Goal: Transaction & Acquisition: Download file/media

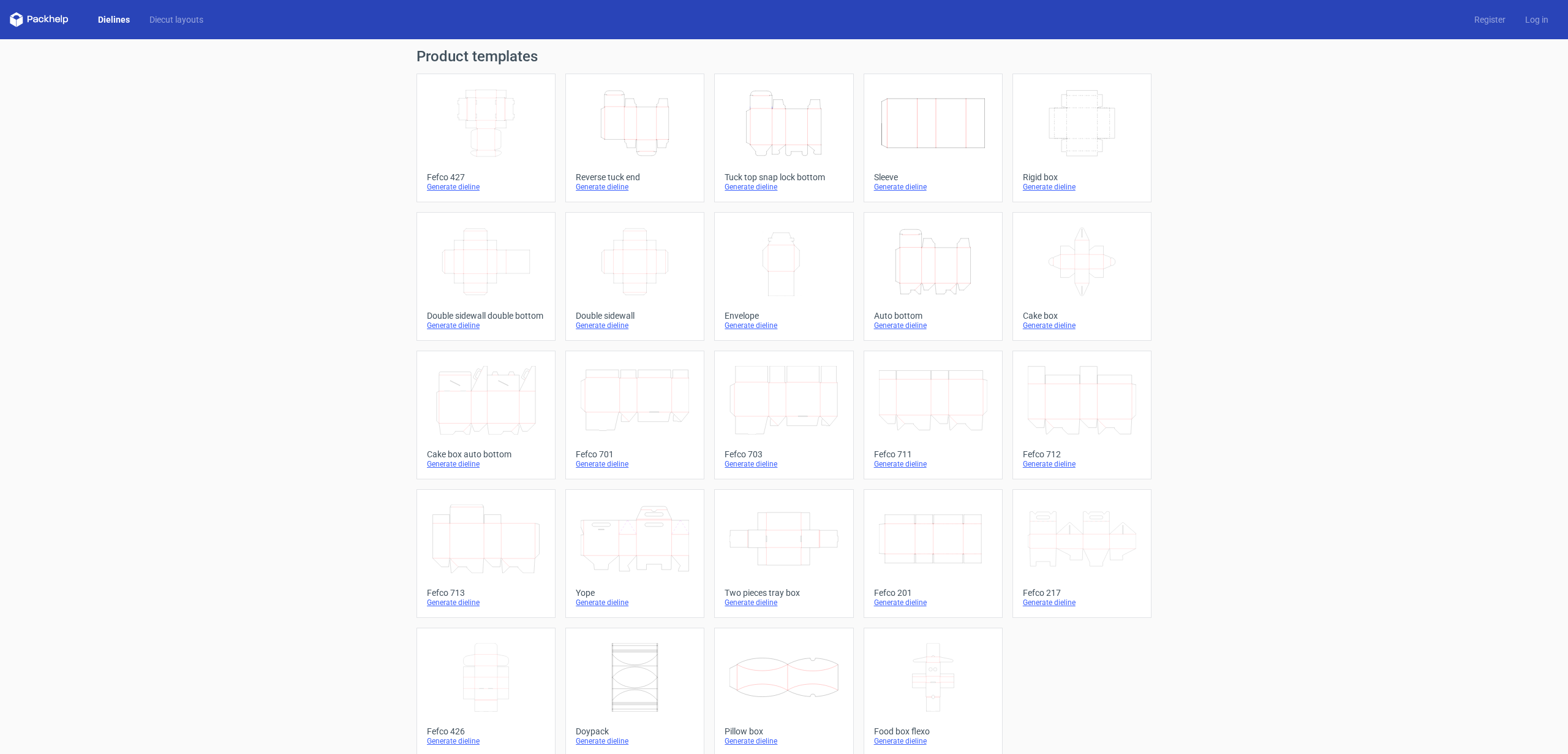
click at [759, 187] on div "Generate dieline" at bounding box center [784, 187] width 118 height 10
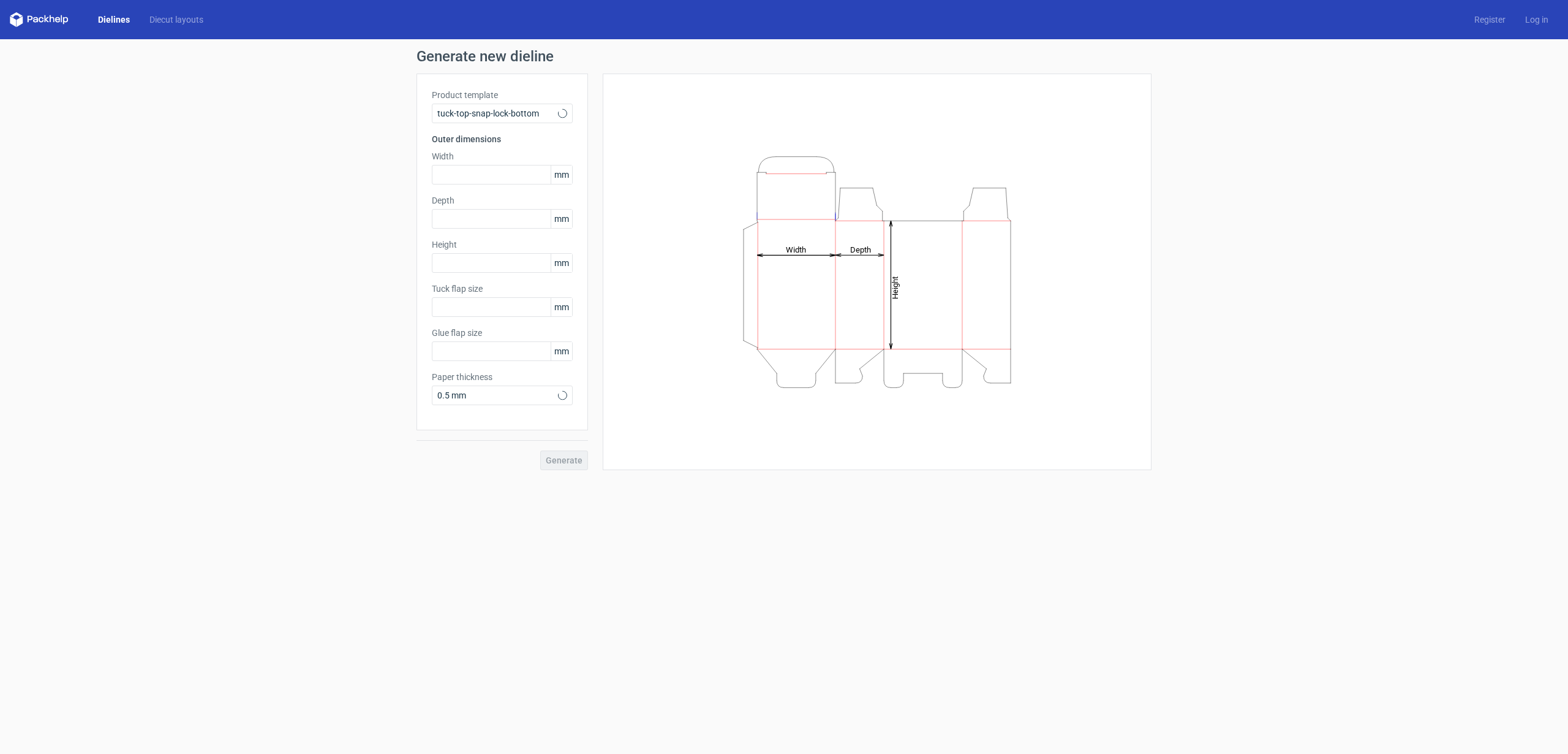
type input "15"
type input "10"
click at [487, 170] on input "text" at bounding box center [502, 175] width 141 height 20
type input "80"
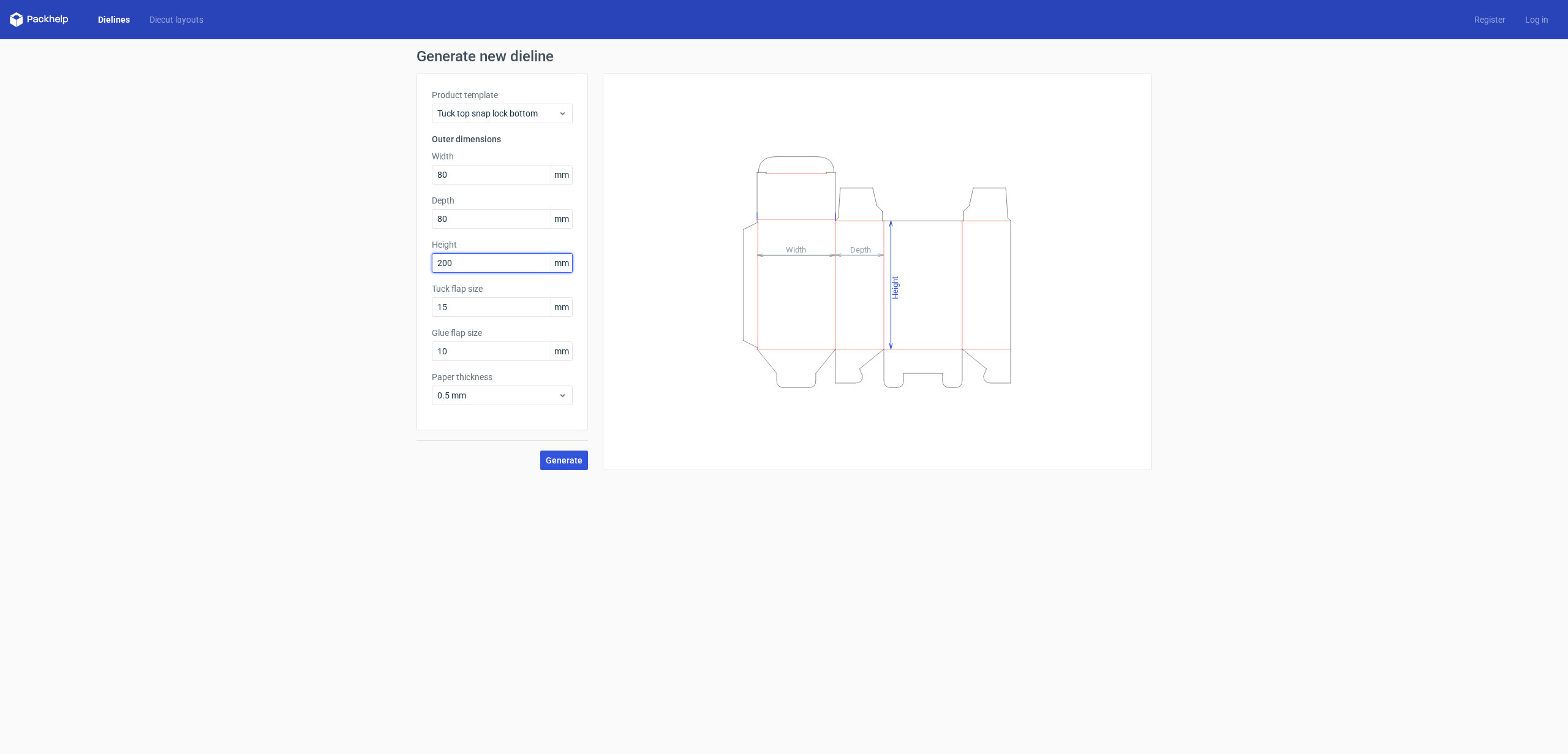
type input "200"
click at [563, 461] on span "Generate" at bounding box center [564, 460] width 37 height 8
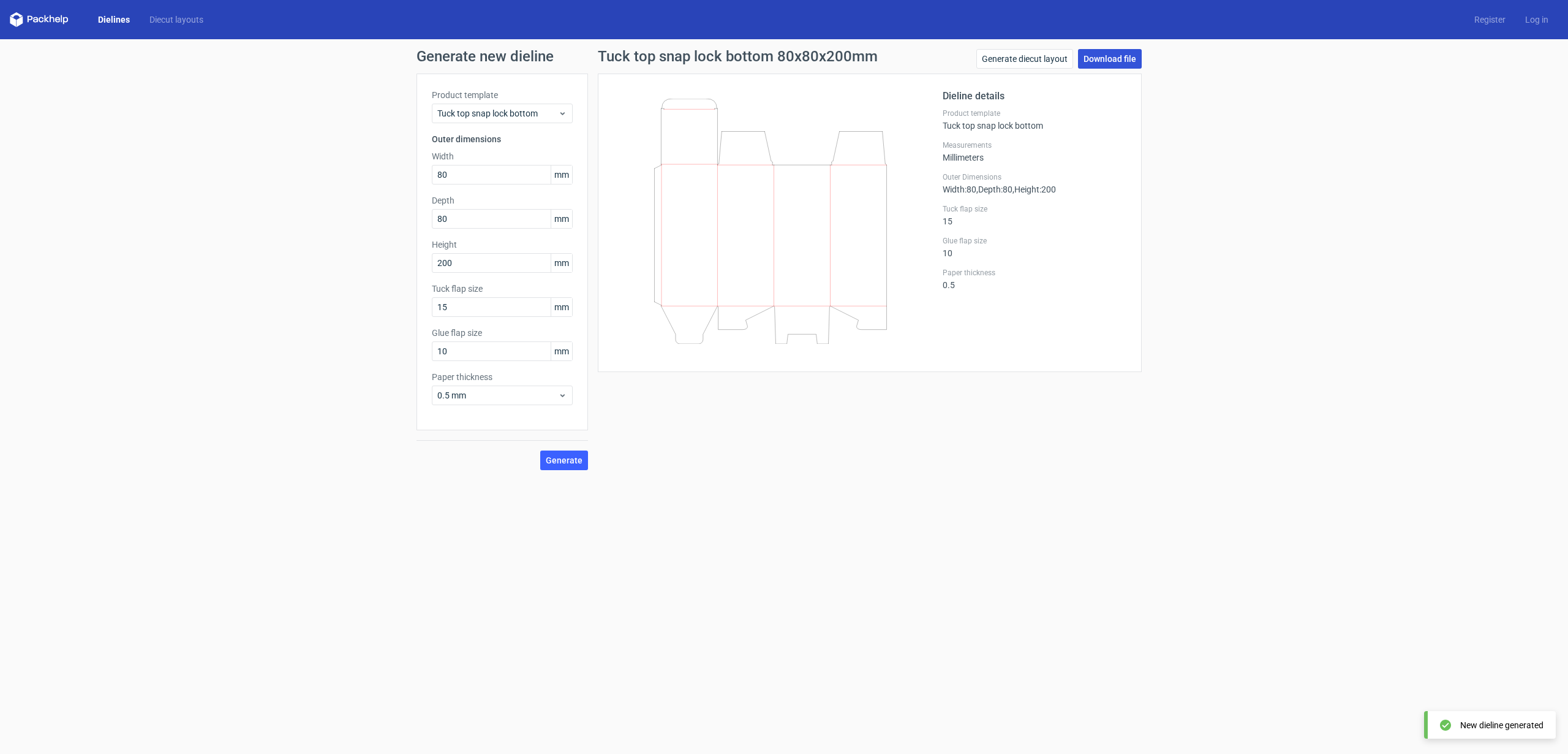
click at [1093, 59] on link "Download file" at bounding box center [1110, 59] width 64 height 20
click at [1120, 56] on link "Download file" at bounding box center [1110, 59] width 64 height 20
